Goal: Information Seeking & Learning: Learn about a topic

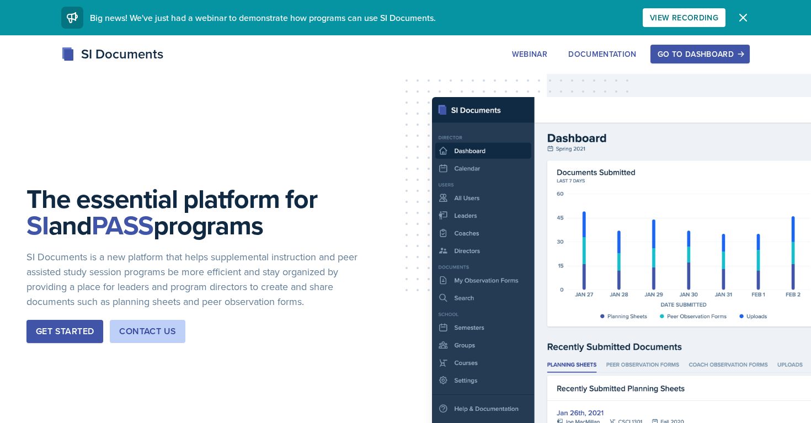
click at [672, 58] on div "Go to Dashboard" at bounding box center [700, 54] width 85 height 9
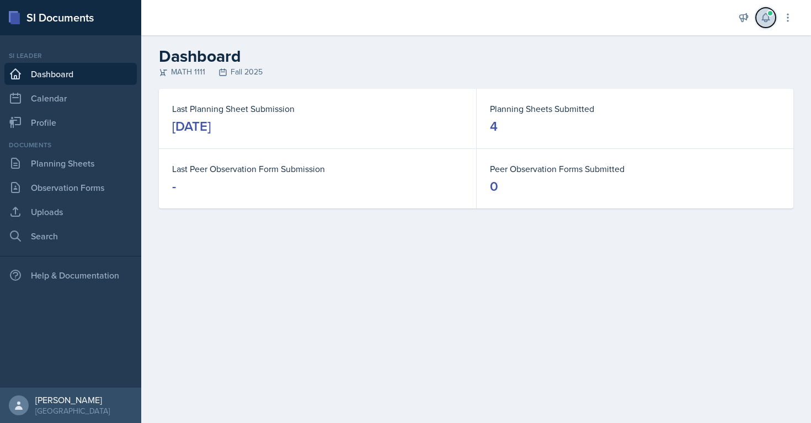
click at [766, 20] on icon at bounding box center [765, 17] width 11 height 11
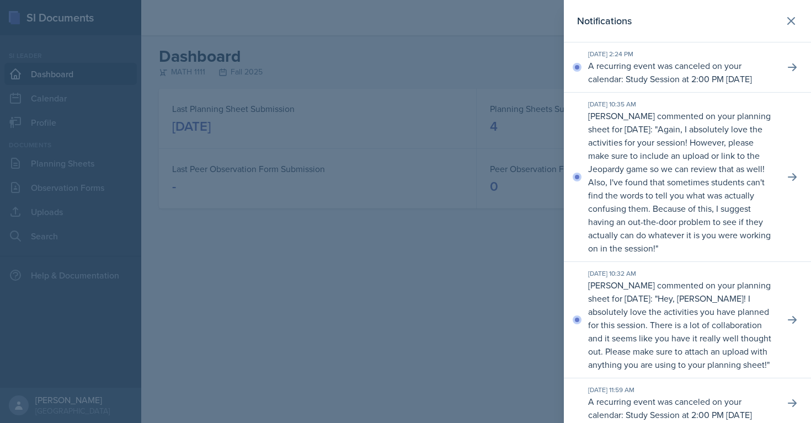
click at [730, 73] on p "A recurring event was canceled on your calendar: Study Session at 2:00 PM on Se…" at bounding box center [682, 72] width 188 height 26
click at [783, 73] on button at bounding box center [792, 67] width 20 height 20
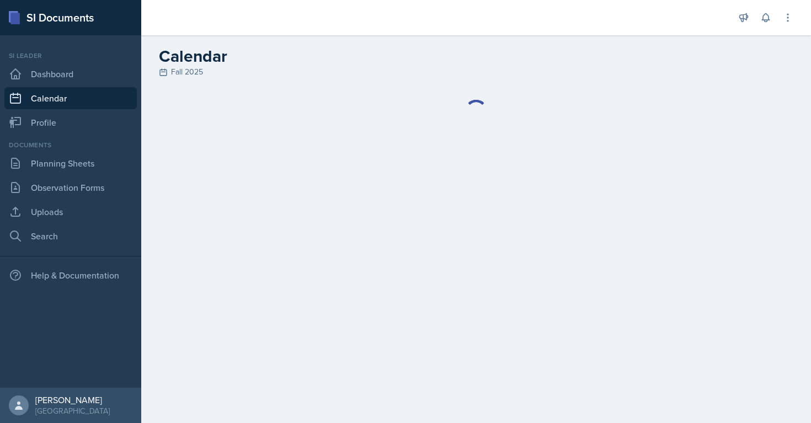
select select
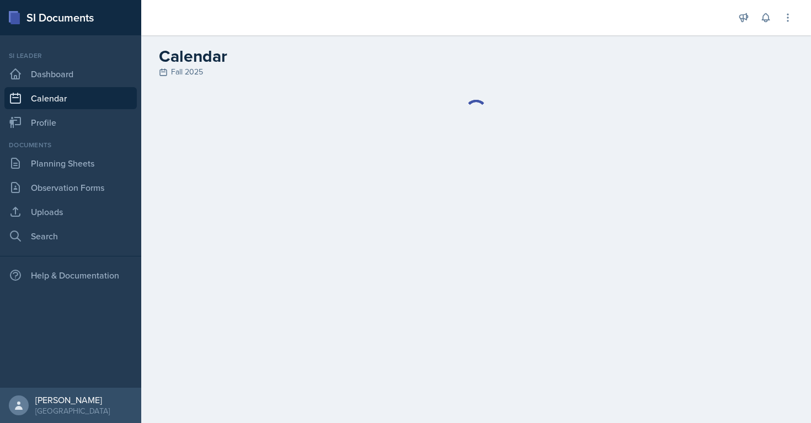
select select
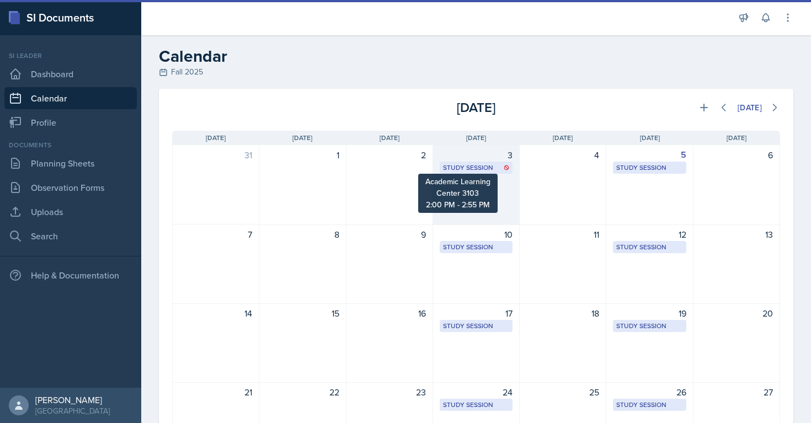
click at [481, 164] on div "Study Session" at bounding box center [476, 168] width 66 height 10
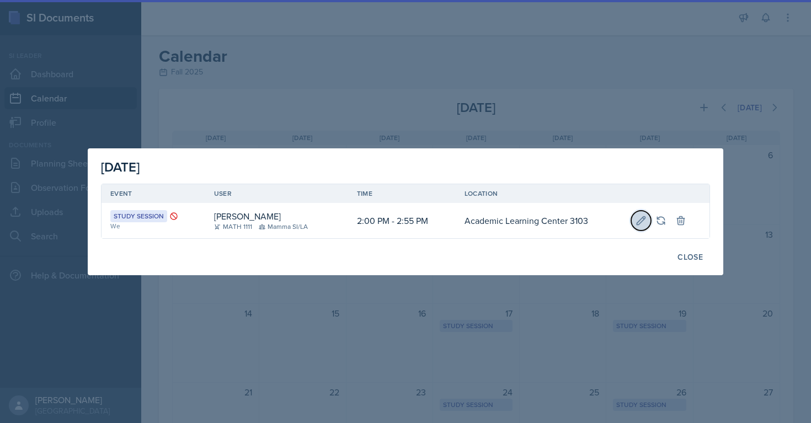
click at [646, 223] on icon at bounding box center [640, 220] width 11 height 11
select select "2"
select select "0"
select select "PM"
select select "2"
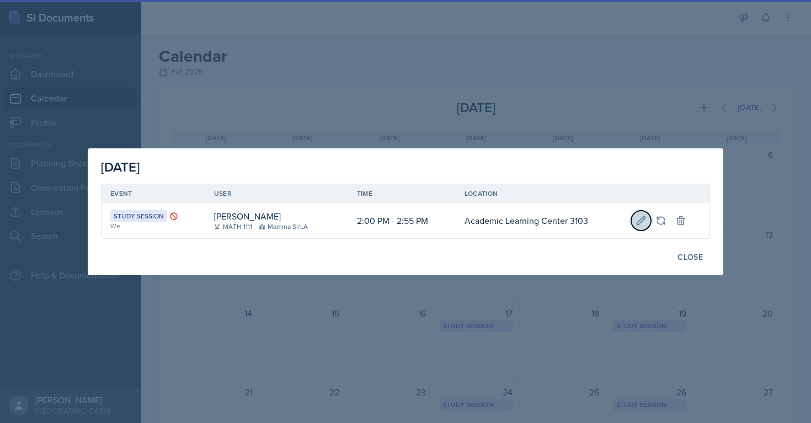
select select "55"
select select "PM"
type input "Academic Learning Center 3103"
select select "d66089cd-5ee7-4f89-a345-f1bdd1643066"
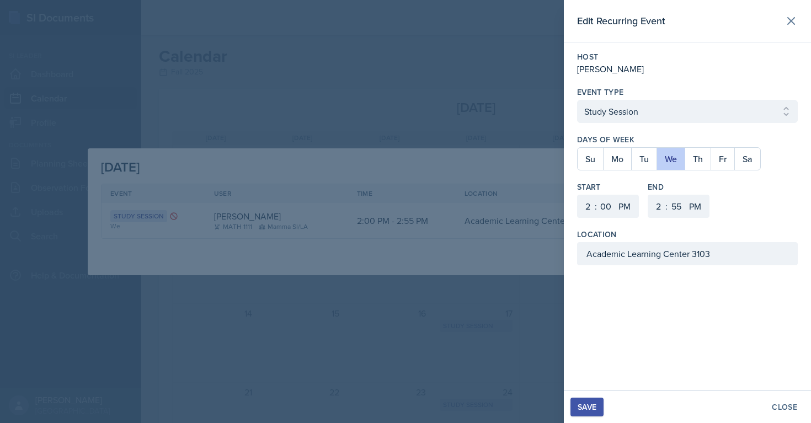
click at [520, 218] on div at bounding box center [405, 211] width 811 height 423
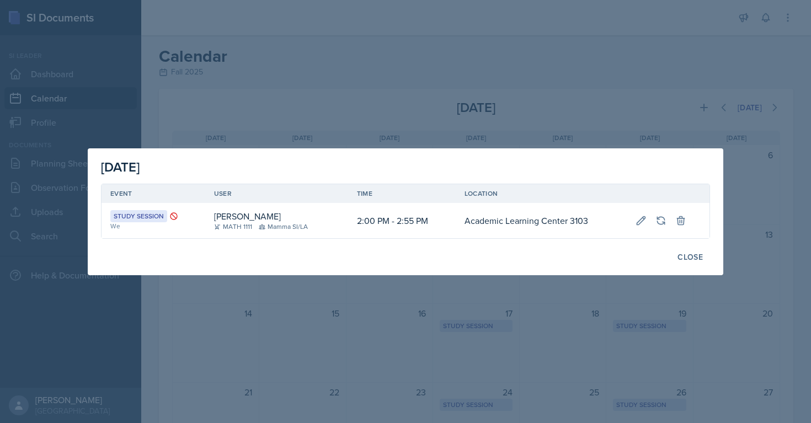
click at [171, 214] on icon at bounding box center [173, 215] width 7 height 7
click at [148, 216] on div "Study Session" at bounding box center [138, 216] width 57 height 12
click at [627, 216] on td at bounding box center [668, 220] width 83 height 35
click at [643, 220] on icon at bounding box center [641, 220] width 8 height 8
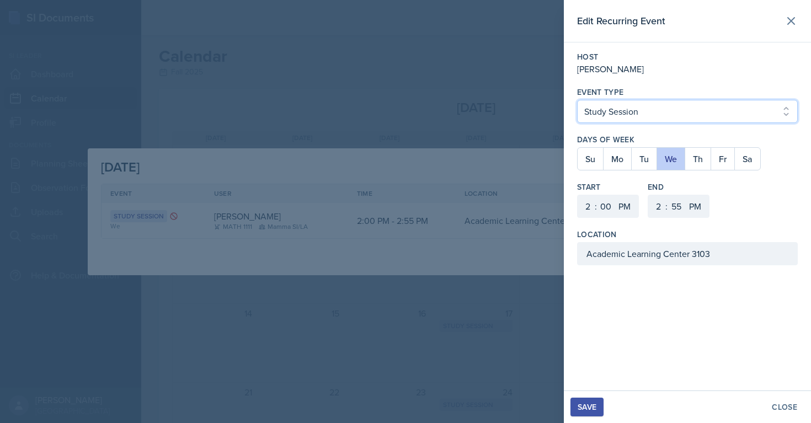
click at [650, 115] on select "Select Event Type Study Session Major Review Session" at bounding box center [687, 111] width 221 height 23
click at [473, 188] on div at bounding box center [405, 211] width 811 height 423
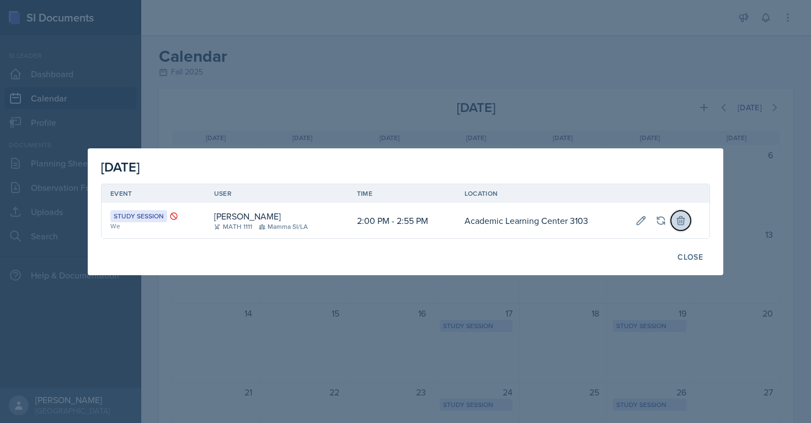
click at [680, 221] on icon at bounding box center [680, 220] width 11 height 11
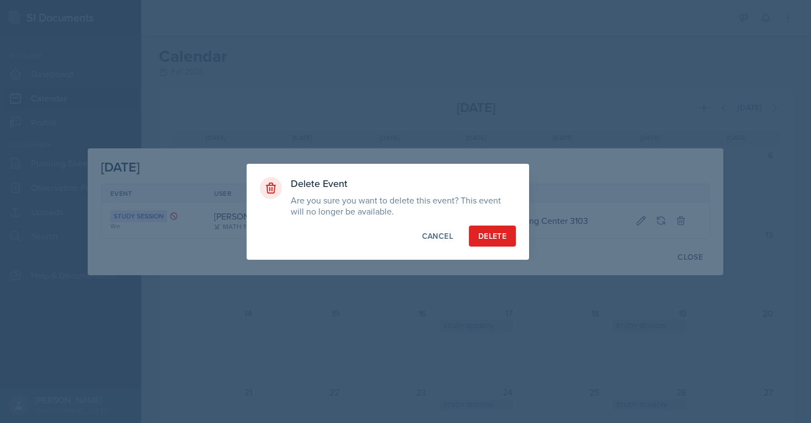
click at [624, 211] on div at bounding box center [405, 211] width 811 height 423
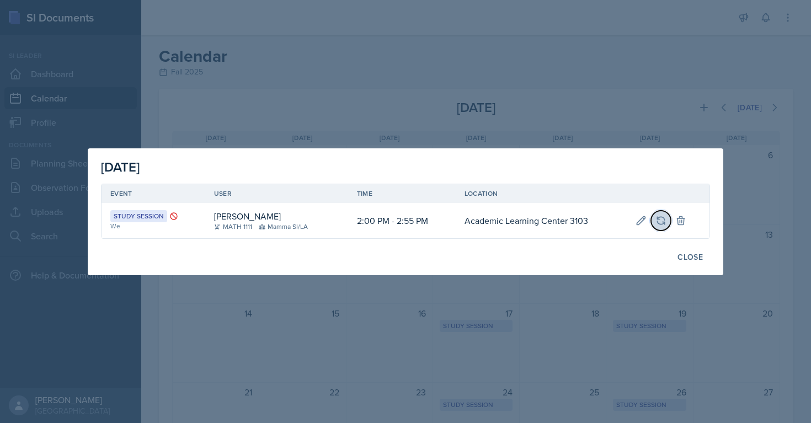
click at [655, 214] on button at bounding box center [661, 221] width 20 height 20
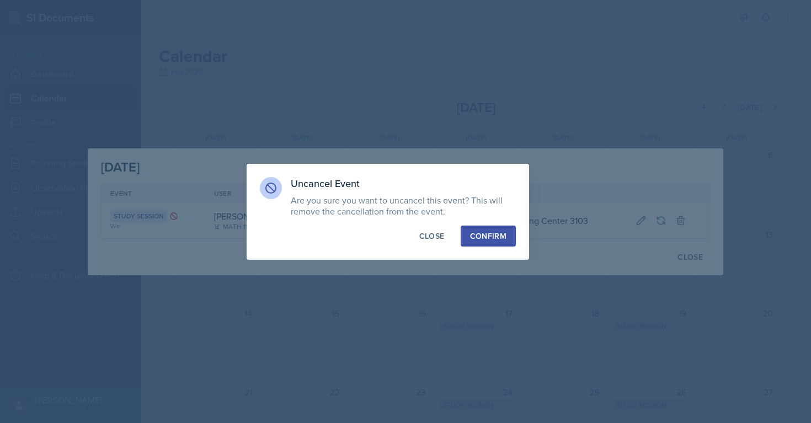
click at [479, 236] on div "Confirm" at bounding box center [488, 236] width 36 height 11
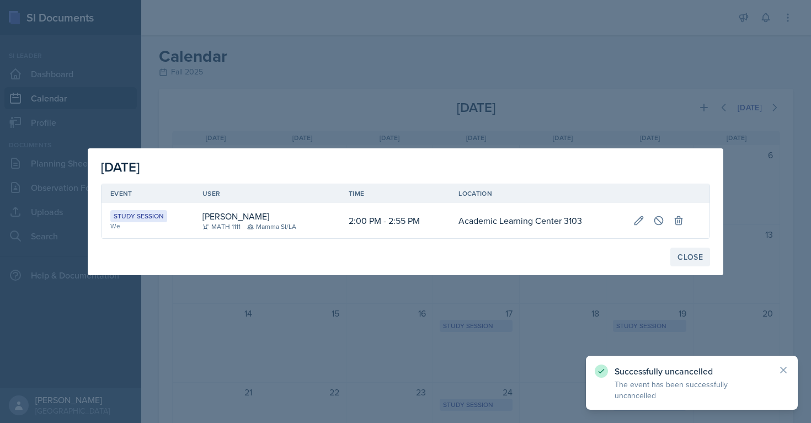
click at [683, 257] on div "Close" at bounding box center [689, 257] width 25 height 9
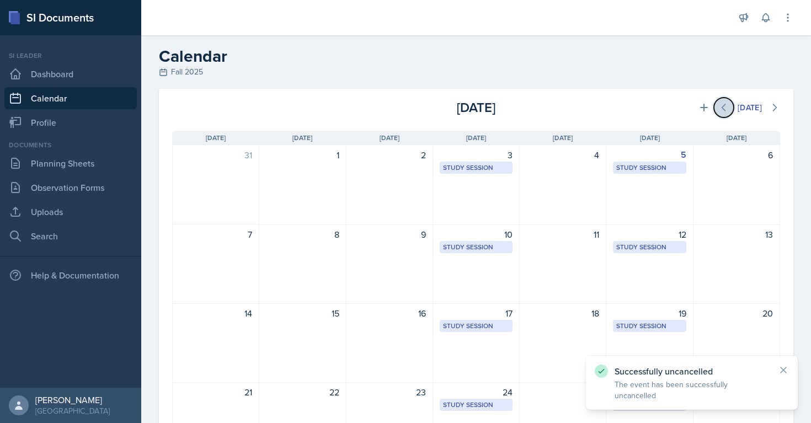
click at [728, 107] on button at bounding box center [724, 108] width 20 height 20
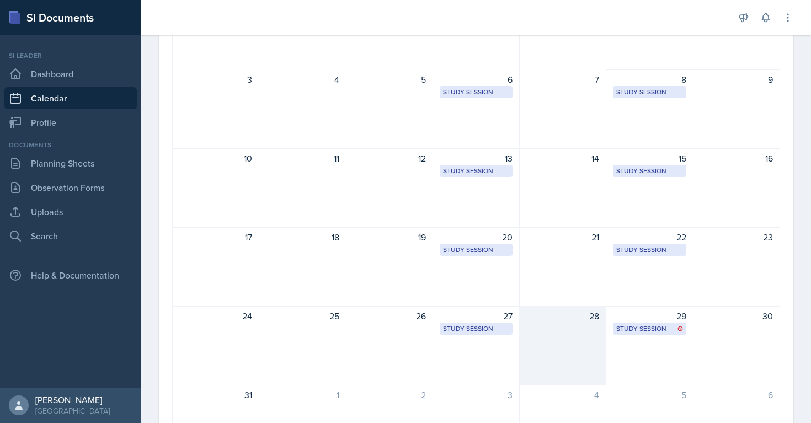
scroll to position [168, 0]
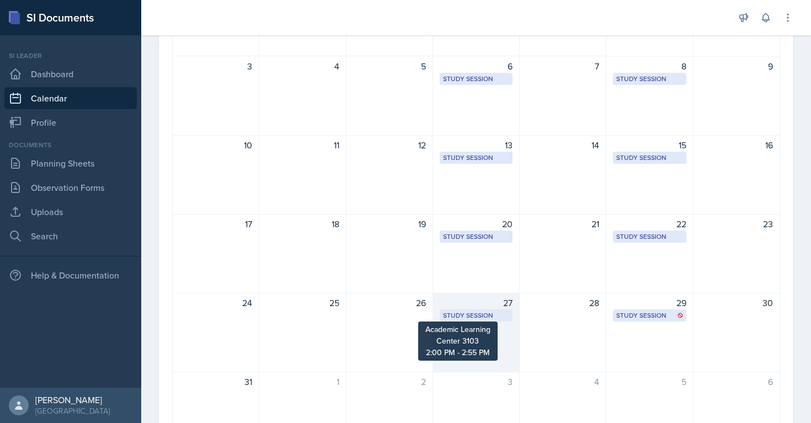
click at [491, 318] on div "Study Session" at bounding box center [476, 316] width 66 height 10
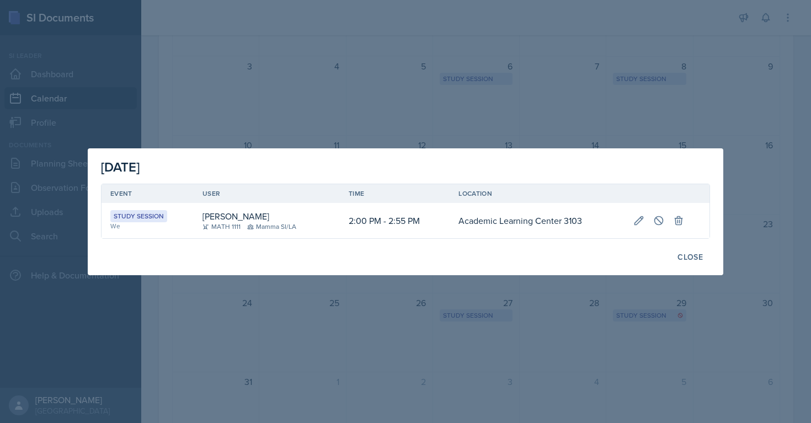
click at [570, 130] on div at bounding box center [405, 211] width 811 height 423
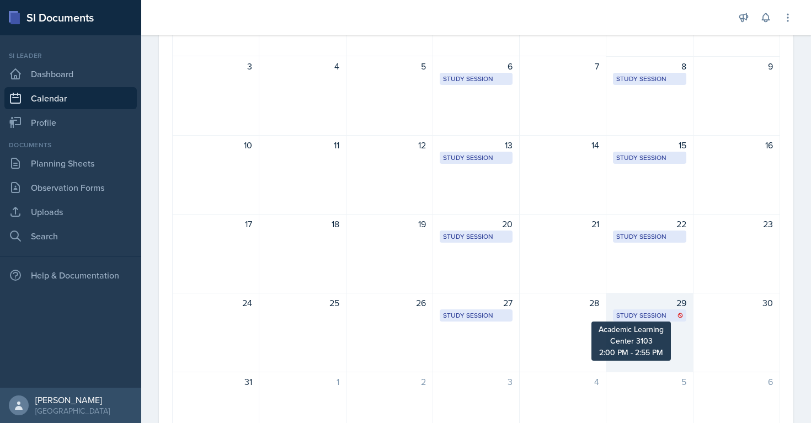
click at [633, 316] on div "Study Session" at bounding box center [649, 316] width 66 height 10
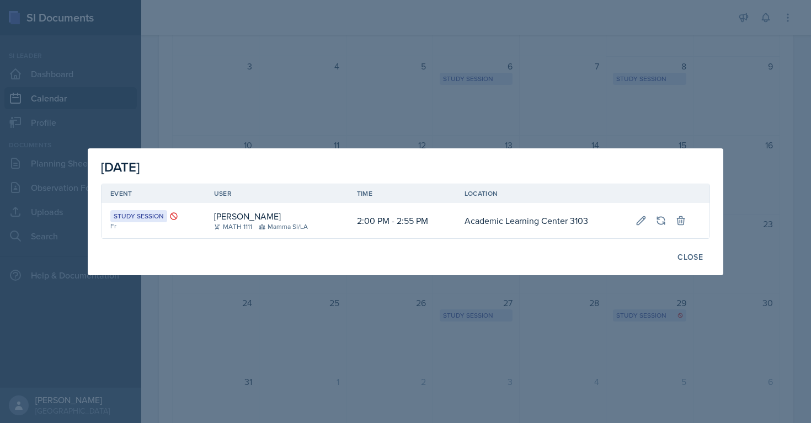
click at [229, 111] on div at bounding box center [405, 211] width 811 height 423
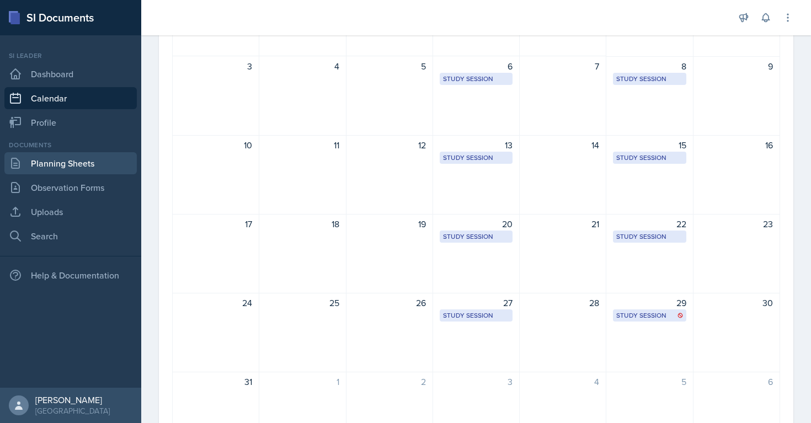
click at [73, 166] on link "Planning Sheets" at bounding box center [70, 163] width 132 height 22
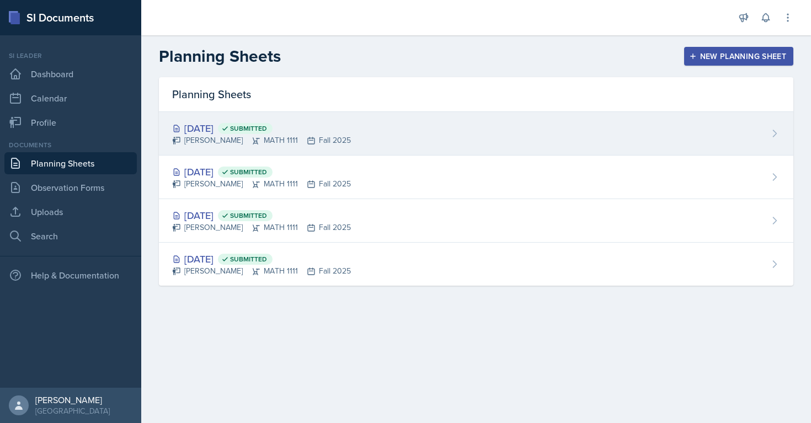
click at [267, 132] on span "Submitted" at bounding box center [248, 128] width 37 height 9
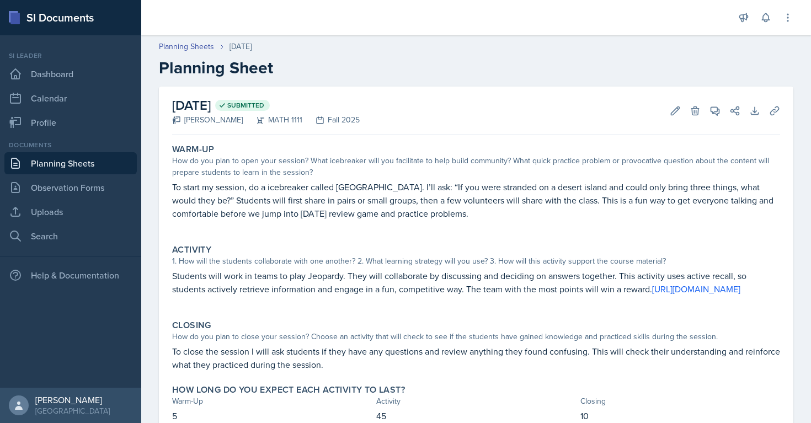
scroll to position [57, 0]
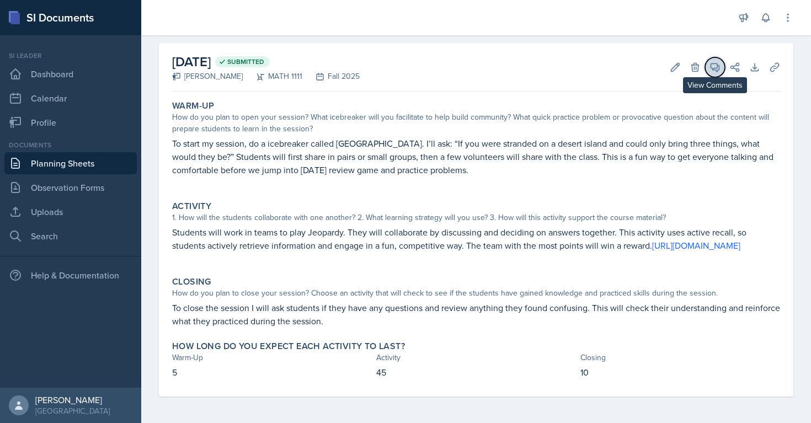
click at [707, 57] on button "View Comments" at bounding box center [715, 67] width 20 height 20
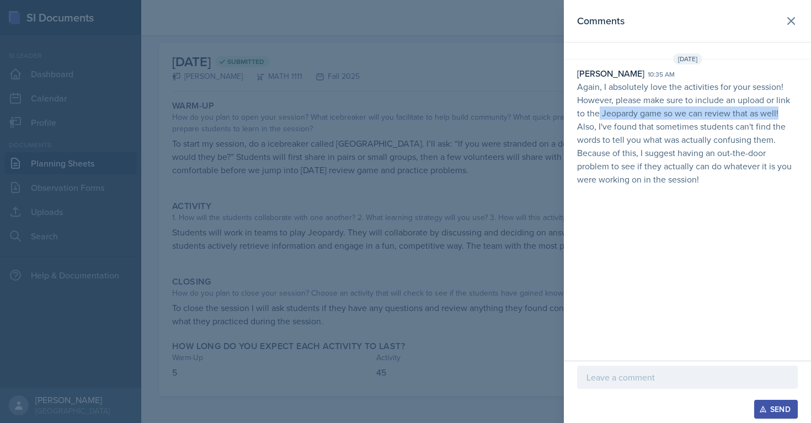
drag, startPoint x: 599, startPoint y: 111, endPoint x: 783, endPoint y: 112, distance: 183.7
click at [783, 112] on p "Again, I absolutely love the activities for your session! However, please make …" at bounding box center [687, 133] width 221 height 106
click at [637, 151] on p "Again, I absolutely love the activities for your session! However, please make …" at bounding box center [687, 133] width 221 height 106
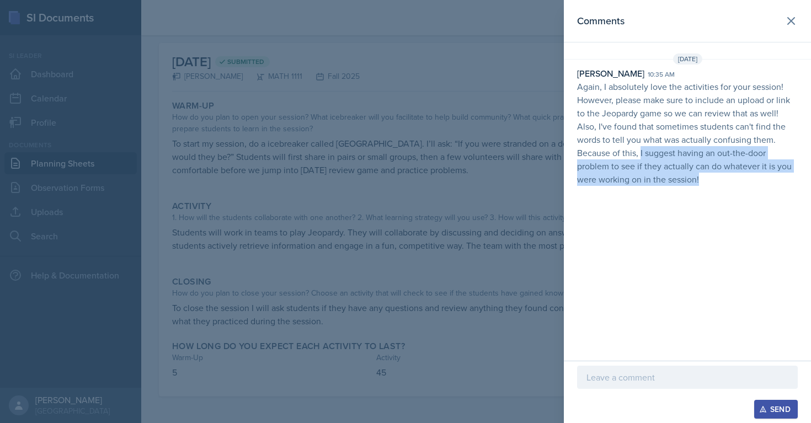
drag, startPoint x: 641, startPoint y: 154, endPoint x: 723, endPoint y: 175, distance: 84.4
click at [723, 176] on p "Again, I absolutely love the activities for your session! However, please make …" at bounding box center [687, 133] width 221 height 106
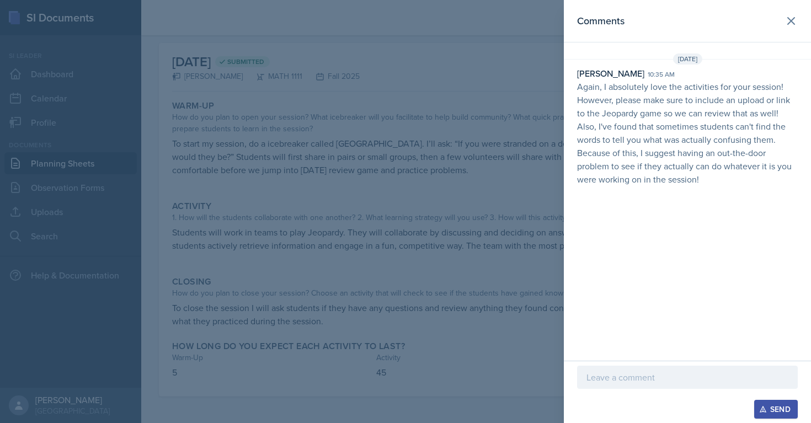
click at [691, 78] on div "Kristy Bennett 10:35 am" at bounding box center [687, 73] width 221 height 13
click at [787, 26] on icon at bounding box center [790, 20] width 13 height 13
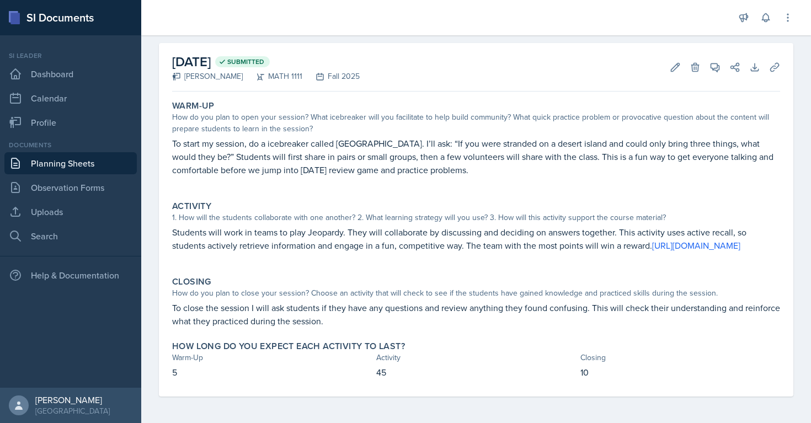
click at [72, 166] on link "Planning Sheets" at bounding box center [70, 163] width 132 height 22
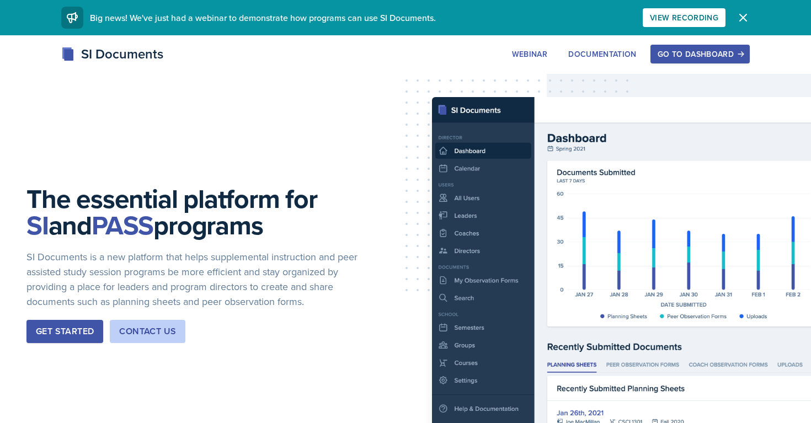
click at [677, 54] on div "Go to Dashboard" at bounding box center [700, 54] width 85 height 9
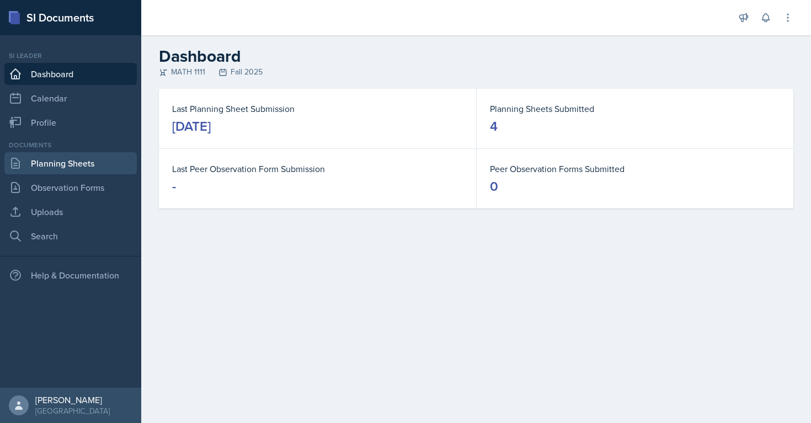
click at [66, 162] on link "Planning Sheets" at bounding box center [70, 163] width 132 height 22
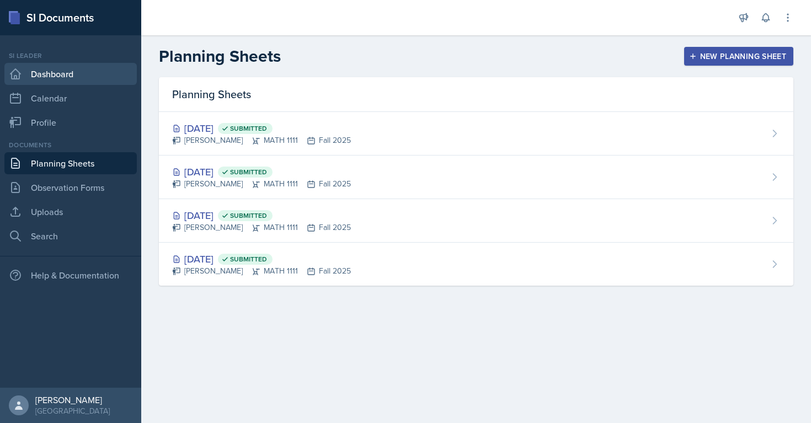
click at [65, 78] on link "Dashboard" at bounding box center [70, 74] width 132 height 22
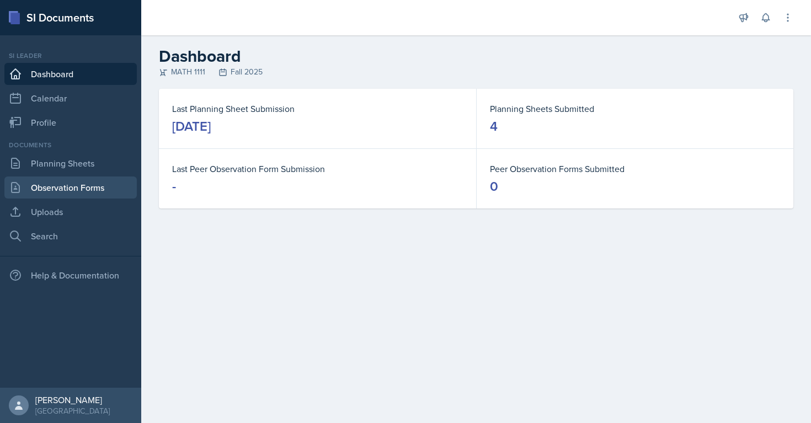
click at [25, 195] on link "Observation Forms" at bounding box center [70, 188] width 132 height 22
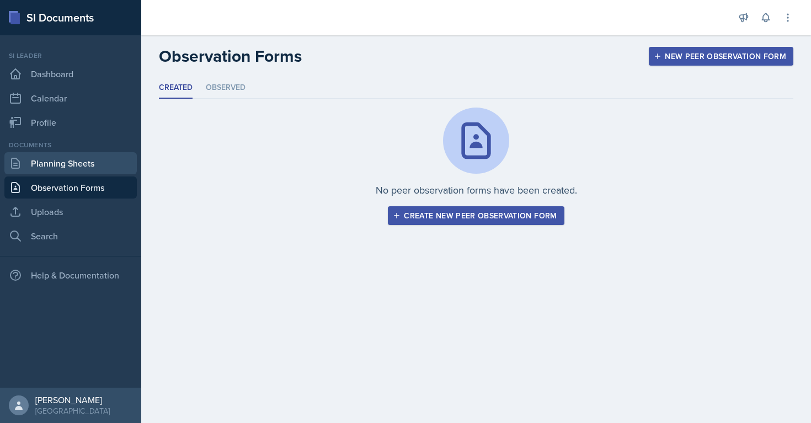
click at [31, 164] on link "Planning Sheets" at bounding box center [70, 163] width 132 height 22
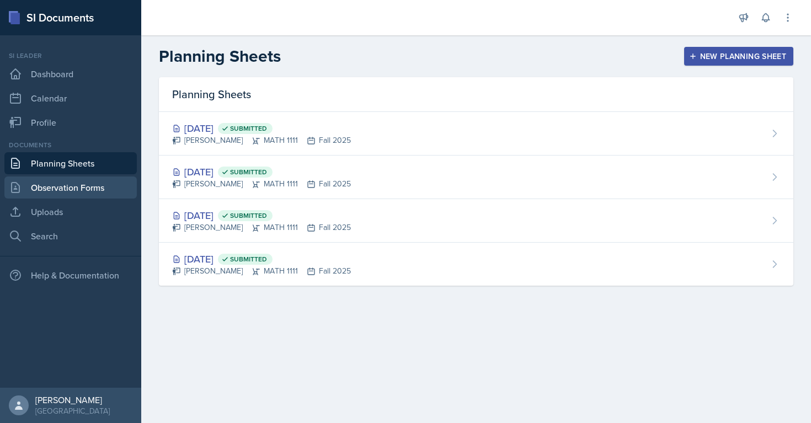
click at [38, 188] on link "Observation Forms" at bounding box center [70, 188] width 132 height 22
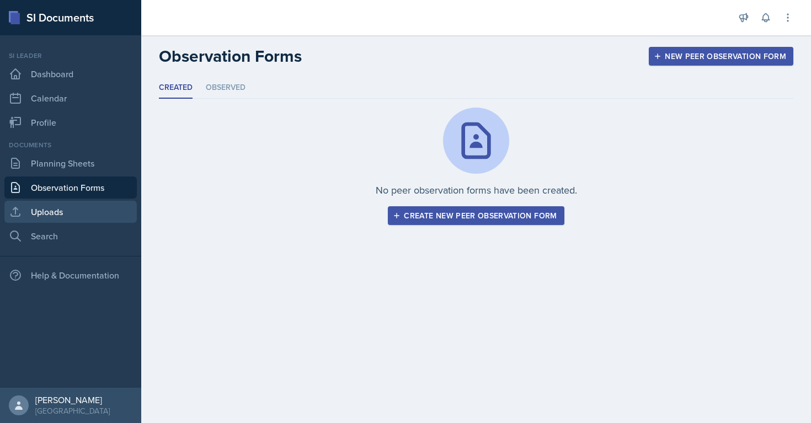
click at [36, 212] on link "Uploads" at bounding box center [70, 212] width 132 height 22
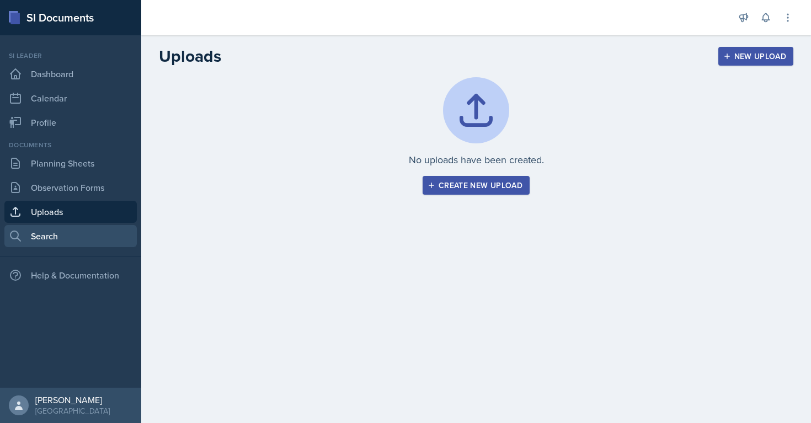
click at [45, 236] on link "Search" at bounding box center [70, 236] width 132 height 22
select select "all"
select select "1"
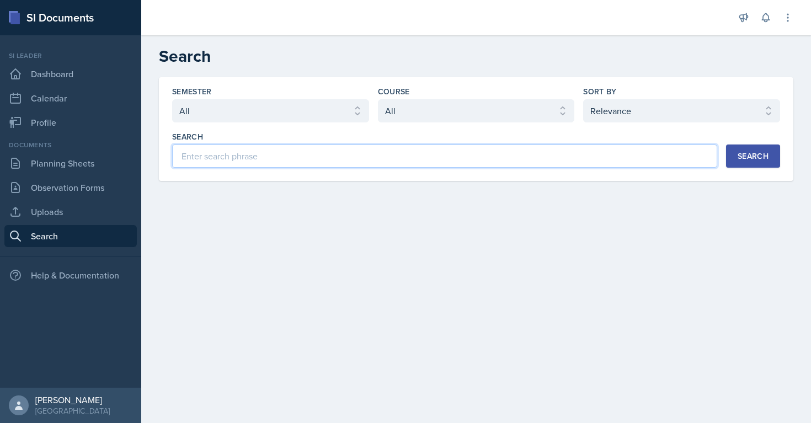
click at [230, 153] on input at bounding box center [444, 156] width 545 height 23
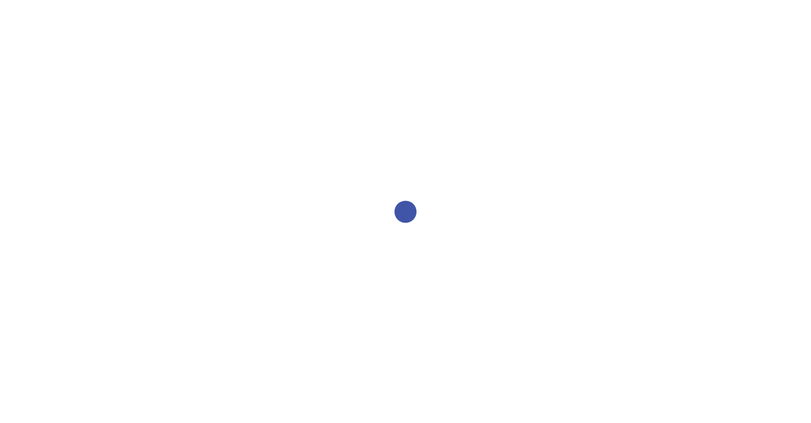
select select "2bed604d-1099-4043-b1bc-2365e8740244"
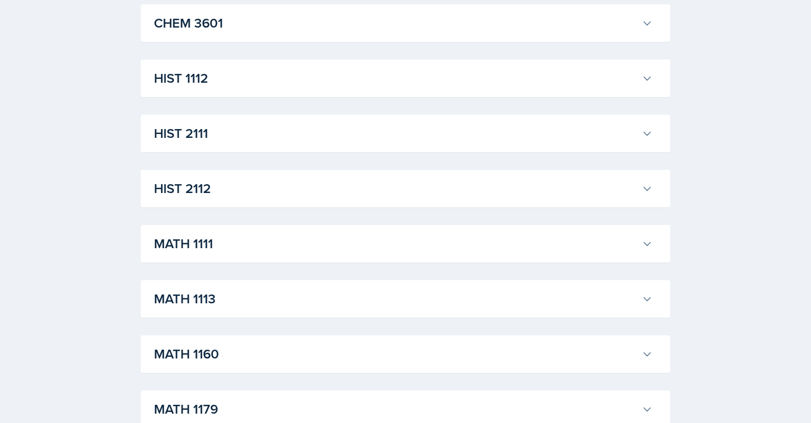
scroll to position [843, 0]
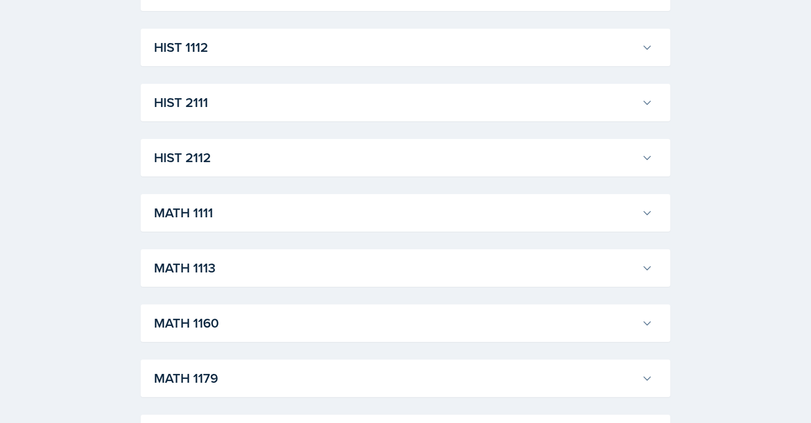
click at [244, 220] on h3 "MATH 1111" at bounding box center [395, 213] width 483 height 20
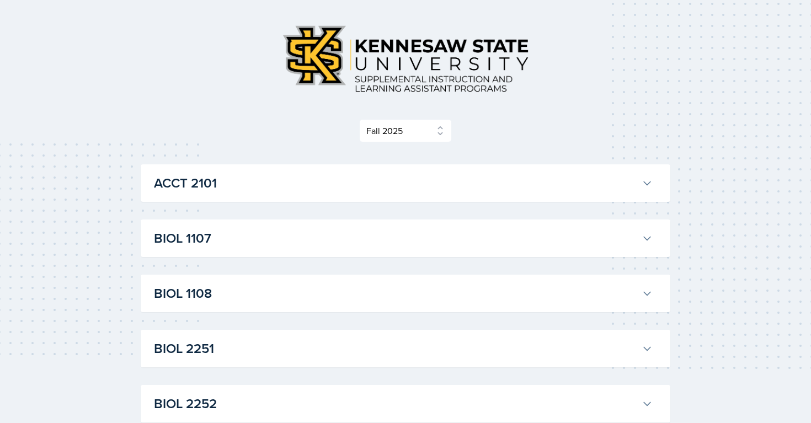
scroll to position [0, 0]
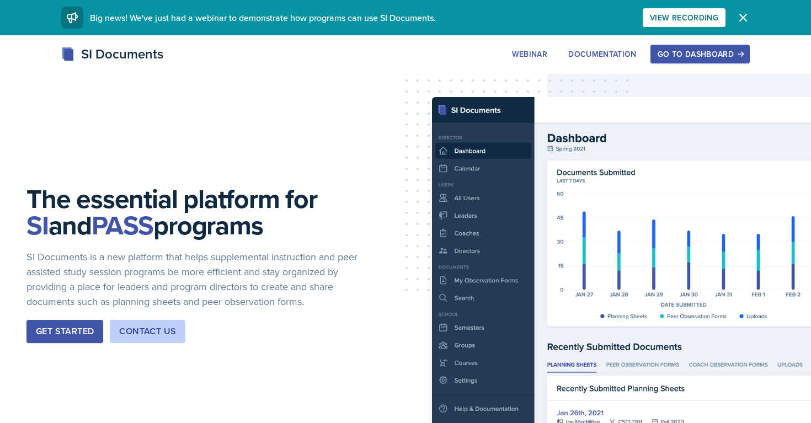
click at [700, 54] on div "Go to Dashboard" at bounding box center [700, 54] width 85 height 9
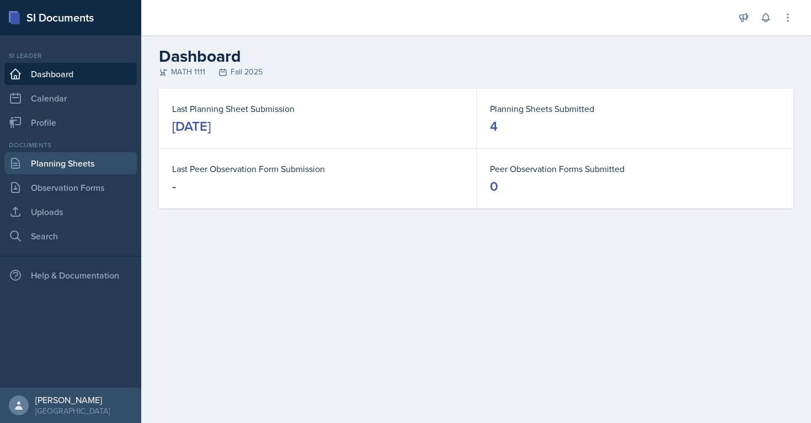
click at [55, 170] on link "Planning Sheets" at bounding box center [70, 163] width 132 height 22
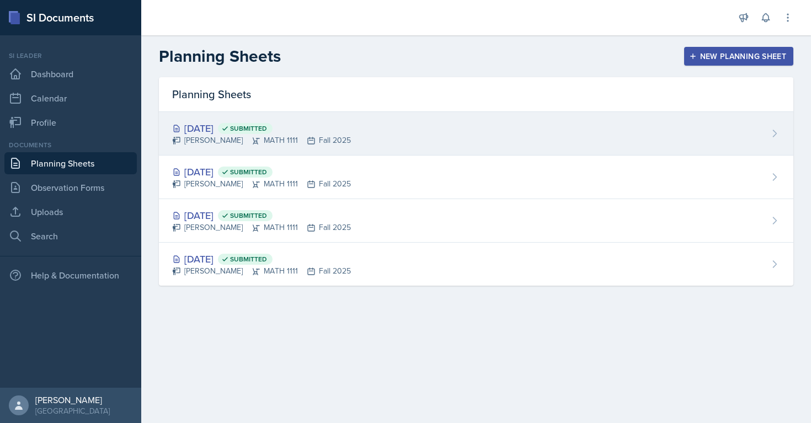
click at [199, 140] on div "[PERSON_NAME] MATH 1111 Fall 2025" at bounding box center [261, 141] width 179 height 12
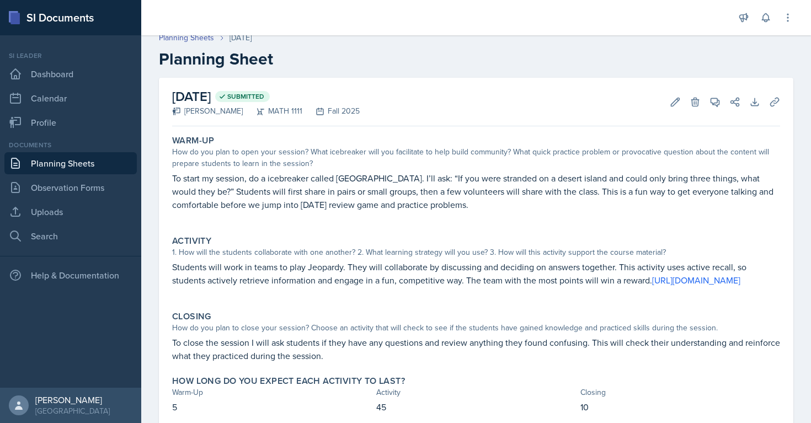
scroll to position [57, 0]
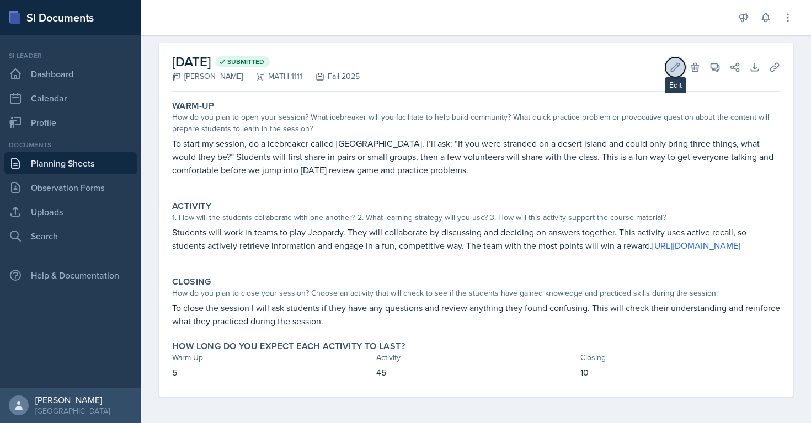
click at [669, 57] on button "Edit" at bounding box center [675, 67] width 20 height 20
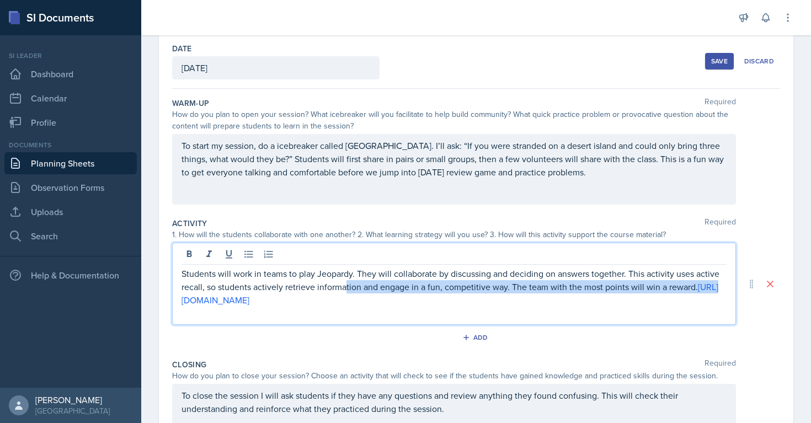
drag, startPoint x: 344, startPoint y: 280, endPoint x: 199, endPoint y: 306, distance: 147.4
click at [199, 306] on p "Students will work in teams to play Jeopardy. They will collaborate by discussi…" at bounding box center [453, 287] width 545 height 40
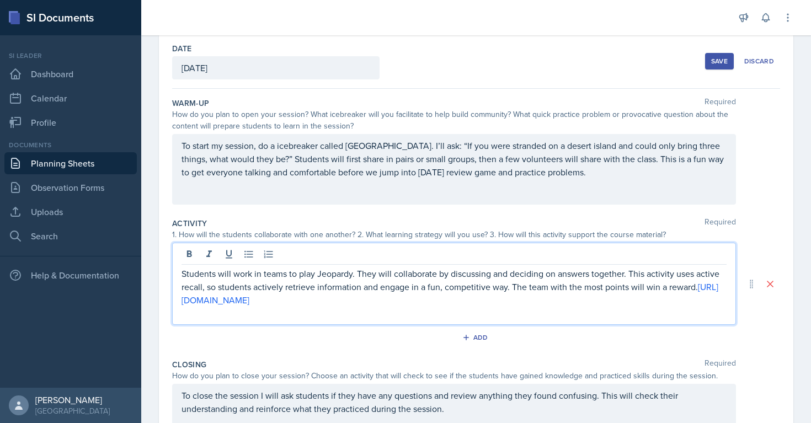
click at [340, 297] on p "Students will work in teams to play Jeopardy. They will collaborate by discussi…" at bounding box center [453, 287] width 545 height 40
drag, startPoint x: 340, startPoint y: 297, endPoint x: 190, endPoint y: 299, distance: 150.0
click at [190, 299] on p "Students will work in teams to play Jeopardy. They will collaborate by discussi…" at bounding box center [453, 287] width 545 height 40
click at [243, 305] on link "[URL][DOMAIN_NAME]" at bounding box center [449, 293] width 537 height 25
drag, startPoint x: 370, startPoint y: 303, endPoint x: 180, endPoint y: 306, distance: 189.2
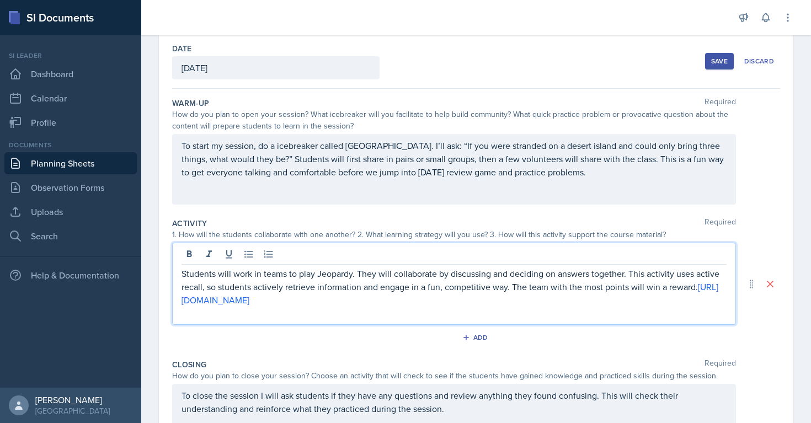
click at [180, 306] on div "Students will work in teams to play Jeopardy. They will collaborate by discussi…" at bounding box center [454, 284] width 564 height 82
